Goal: Check status: Check status

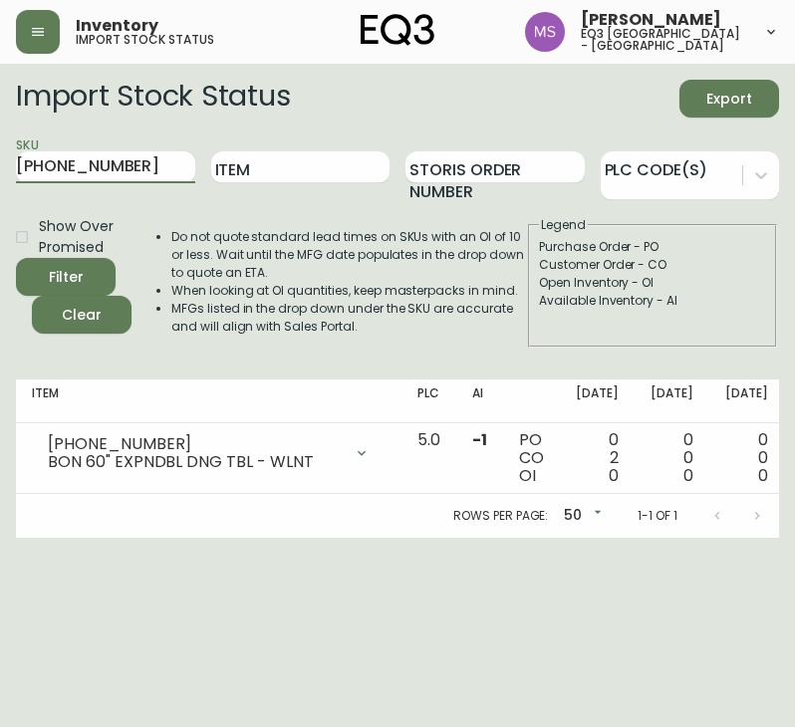
drag, startPoint x: 0, startPoint y: 0, endPoint x: -1, endPoint y: 167, distance: 167.4
click at [0, 167] on html "Inventory import stock status [PERSON_NAME] eq3 [GEOGRAPHIC_DATA] - st laurent …" at bounding box center [397, 269] width 795 height 538
click at [16, 258] on button "Filter" at bounding box center [66, 277] width 100 height 38
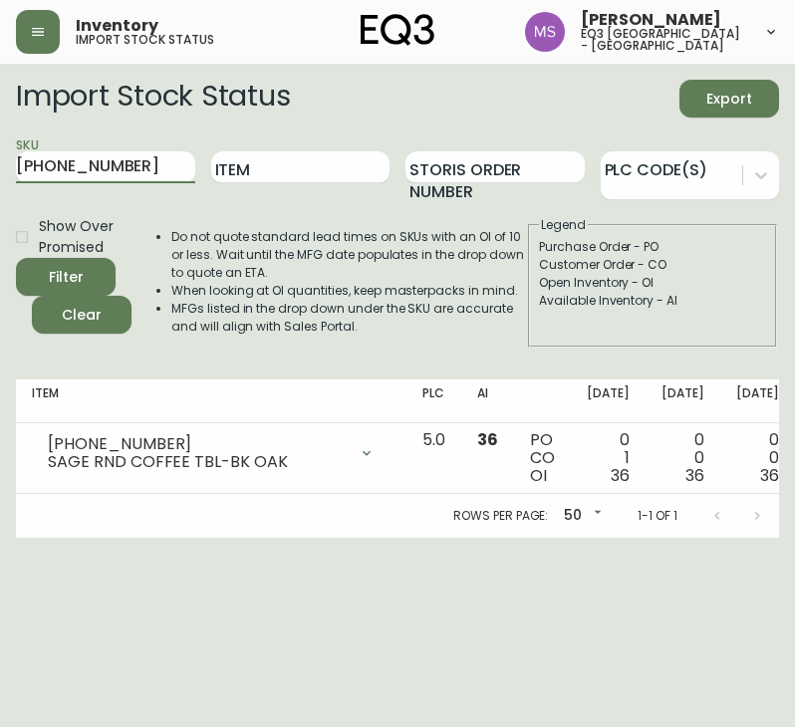
drag, startPoint x: 131, startPoint y: 172, endPoint x: -1, endPoint y: 177, distance: 132.6
click at [0, 177] on html "Inventory import stock status [PERSON_NAME] eq3 [GEOGRAPHIC_DATA] - st laurent …" at bounding box center [397, 269] width 795 height 538
paste input "40"
click at [16, 258] on button "Filter" at bounding box center [66, 277] width 100 height 38
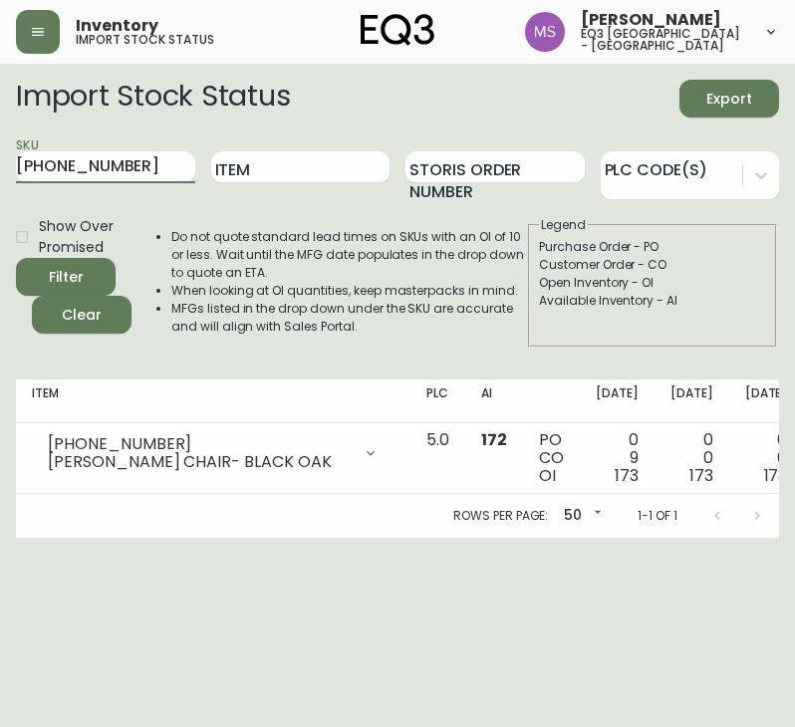
drag, startPoint x: 152, startPoint y: 168, endPoint x: -1, endPoint y: 156, distance: 153.9
click at [0, 156] on html "Inventory import stock status [PERSON_NAME] eq3 [GEOGRAPHIC_DATA] - st laurent …" at bounding box center [397, 269] width 795 height 538
paste input "180-268-1-B"
click at [16, 258] on button "Filter" at bounding box center [66, 277] width 100 height 38
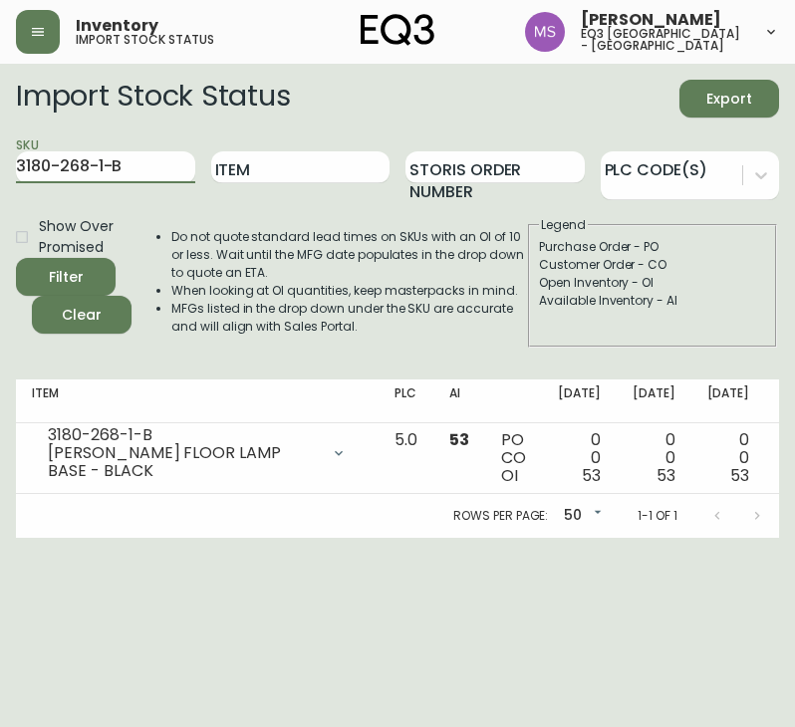
drag, startPoint x: 149, startPoint y: 167, endPoint x: -1, endPoint y: 169, distance: 150.4
click at [0, 169] on html "Inventory import stock status [PERSON_NAME] eq3 [GEOGRAPHIC_DATA] - st laurent …" at bounding box center [397, 269] width 795 height 538
paste input "70-1-A"
type input "3180-270-1-A"
click at [16, 258] on button "Filter" at bounding box center [66, 277] width 100 height 38
